Goal: Complete application form

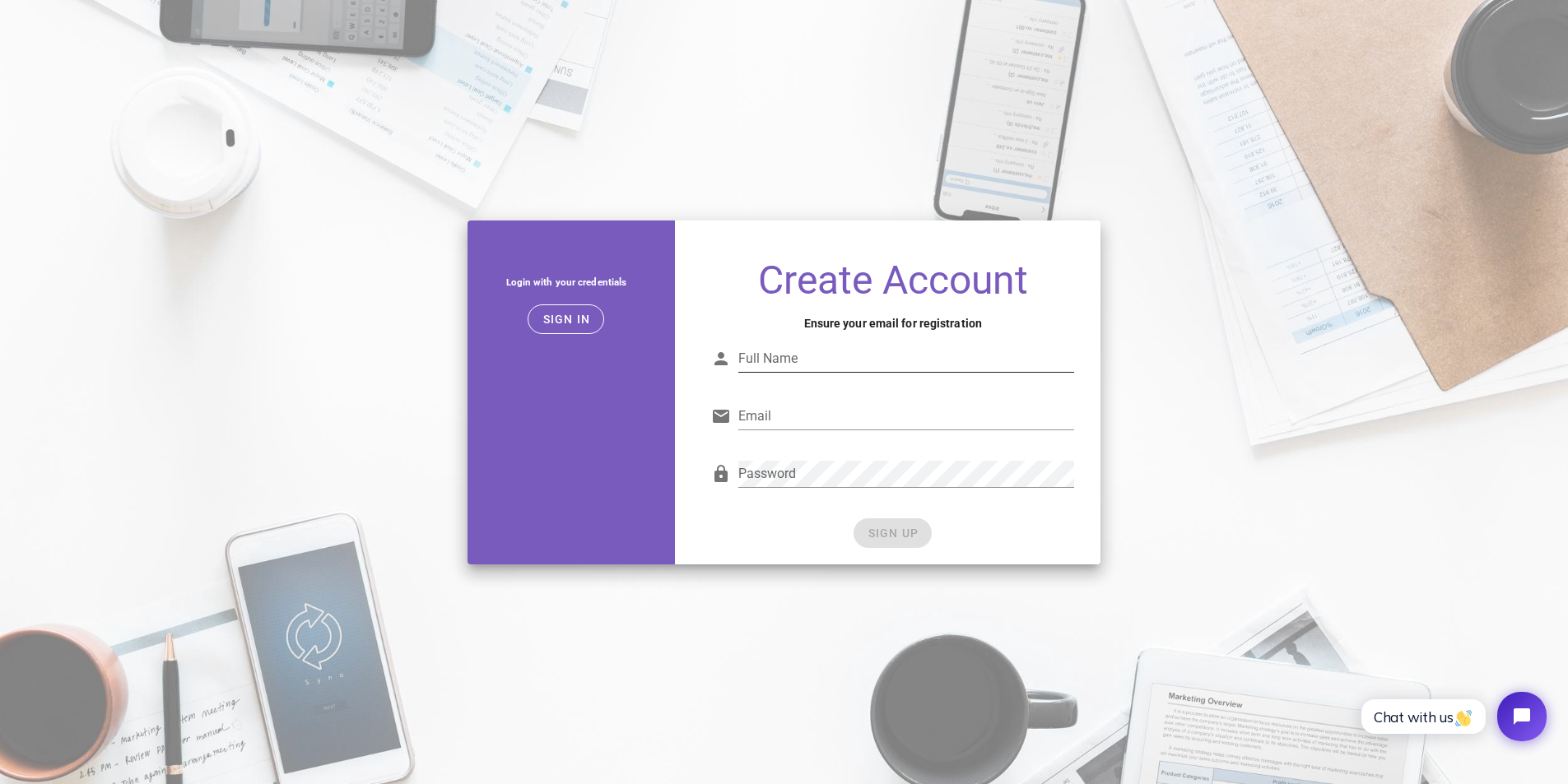
click at [804, 366] on input "Full Name" at bounding box center [906, 359] width 336 height 27
type input "A Voz do Dia"
click at [784, 417] on input "Email" at bounding box center [906, 416] width 336 height 27
type input "[EMAIL_ADDRESS][DOMAIN_NAME]"
click at [929, 437] on div at bounding box center [906, 442] width 336 height 11
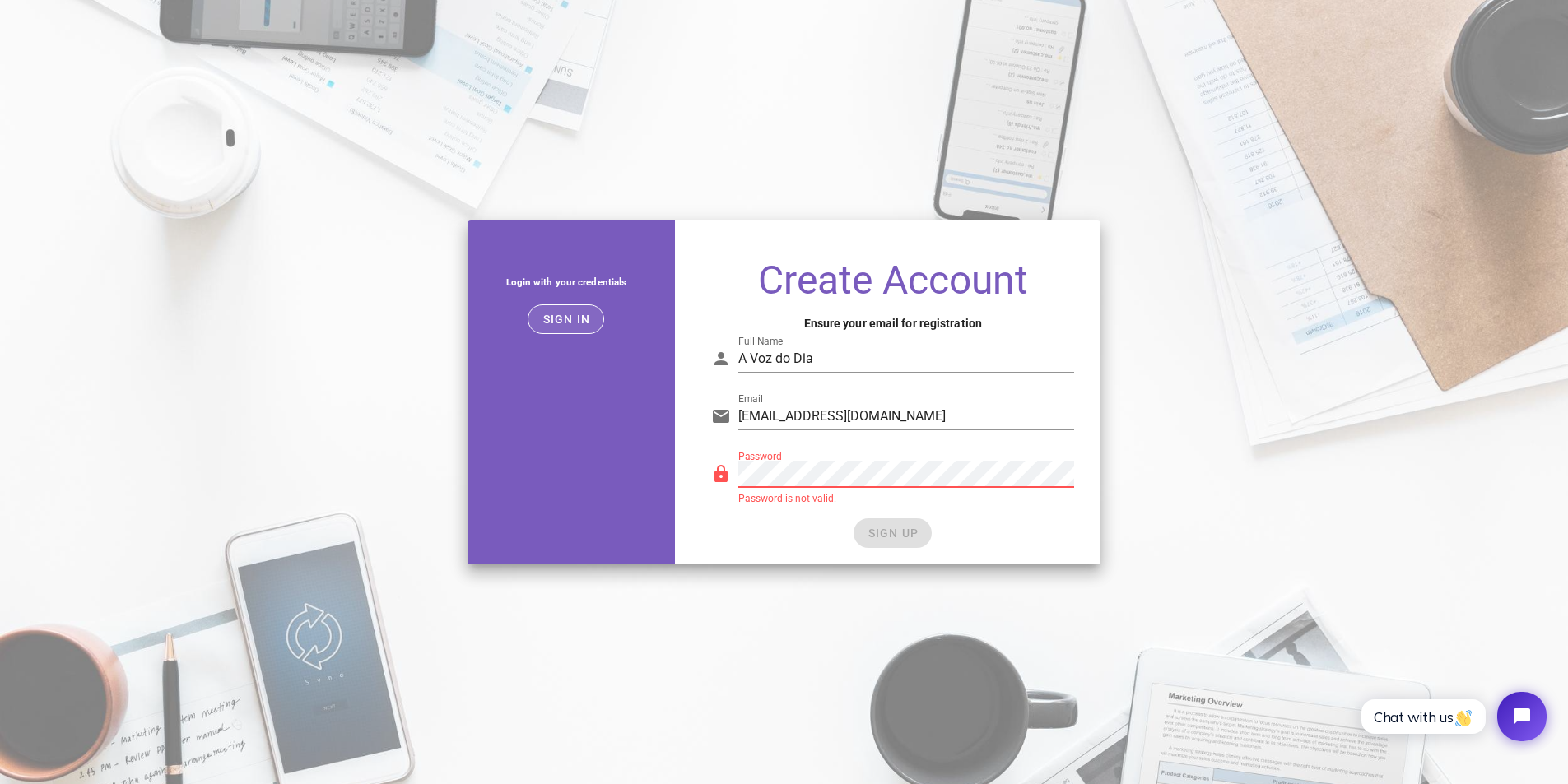
drag, startPoint x: 614, startPoint y: 311, endPoint x: 602, endPoint y: 311, distance: 12.0
click at [605, 312] on div "Sign in" at bounding box center [567, 319] width 198 height 30
click at [601, 311] on button "Sign in" at bounding box center [566, 319] width 76 height 30
